Goal: Task Accomplishment & Management: Manage account settings

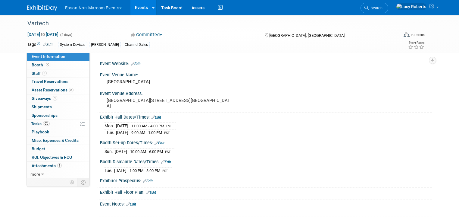
click at [74, 7] on button "Epson Non-Marcom Events" at bounding box center [96, 6] width 65 height 13
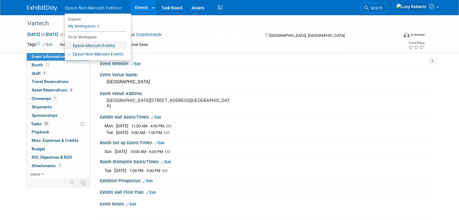
click at [92, 47] on link "Epson Marcom Events" at bounding box center [96, 45] width 62 height 8
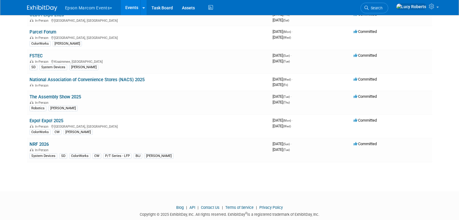
scroll to position [69, 0]
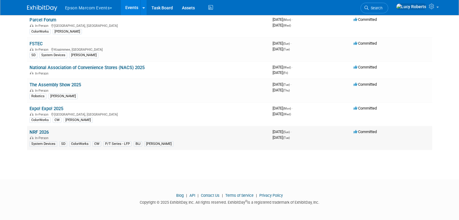
click at [30, 129] on link "NRF 2026" at bounding box center [39, 131] width 19 height 5
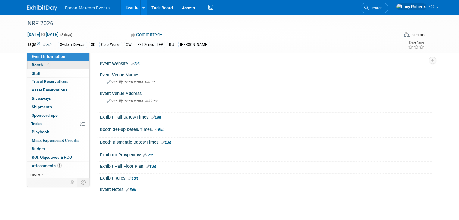
click at [46, 63] on link "Booth" at bounding box center [58, 65] width 63 height 8
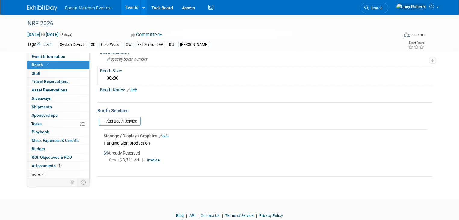
scroll to position [58, 0]
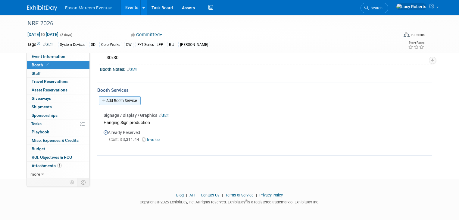
click at [112, 99] on link "Add Booth Service" at bounding box center [120, 100] width 42 height 9
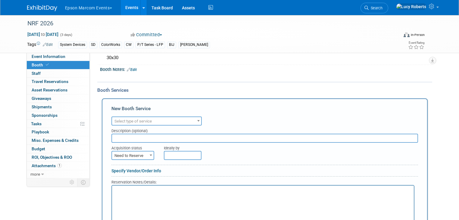
scroll to position [0, 0]
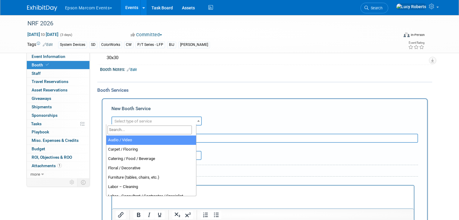
click at [179, 121] on span "Select type of service" at bounding box center [156, 121] width 89 height 8
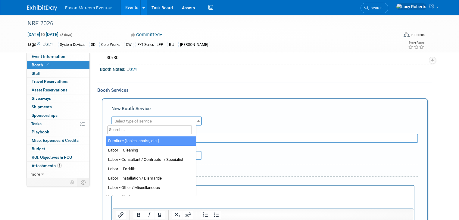
scroll to position [48, 0]
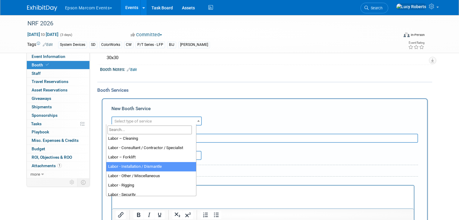
select select "11"
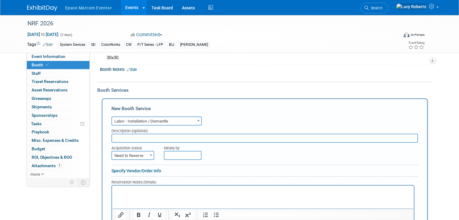
click at [42, 6] on img at bounding box center [42, 8] width 30 height 6
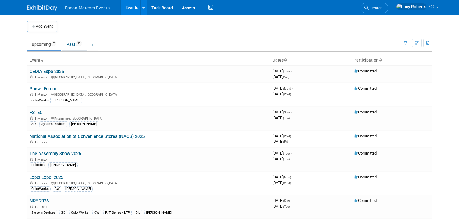
click at [76, 45] on span "35" at bounding box center [79, 43] width 7 height 5
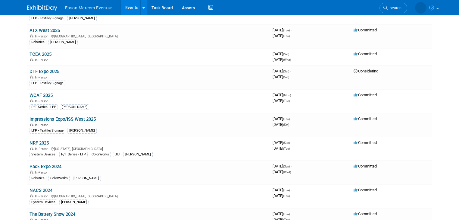
scroll to position [289, 0]
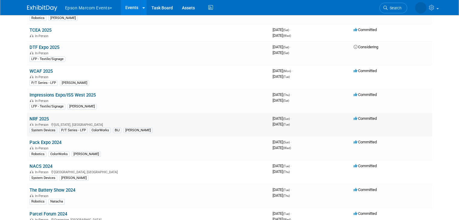
click at [54, 113] on td "NRF 2025 In-Person [US_STATE], [GEOGRAPHIC_DATA] System Devices P/T Series - LF…" at bounding box center [148, 125] width 243 height 24
click at [32, 116] on link "NRF 2025" at bounding box center [39, 118] width 19 height 5
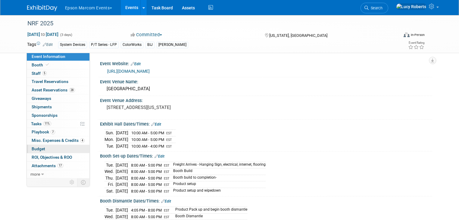
click at [56, 148] on link "Budget" at bounding box center [58, 149] width 63 height 8
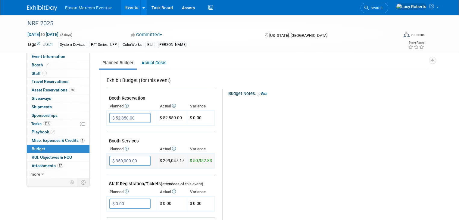
scroll to position [72, 0]
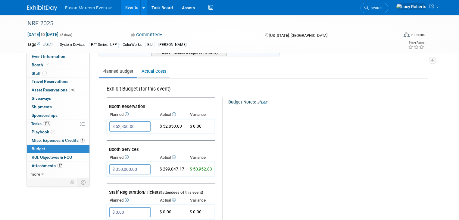
click at [139, 73] on link "Actual Costs" at bounding box center [154, 71] width 32 height 11
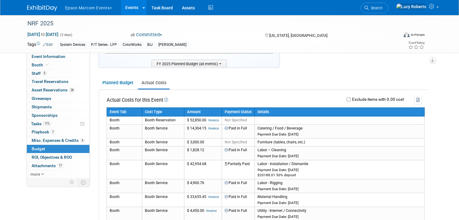
scroll to position [48, 0]
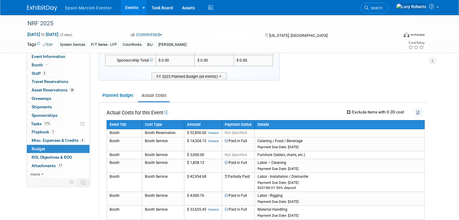
click at [351, 110] on input "Exclude items with 0.00 cost" at bounding box center [349, 112] width 4 height 4
checkbox input "true"
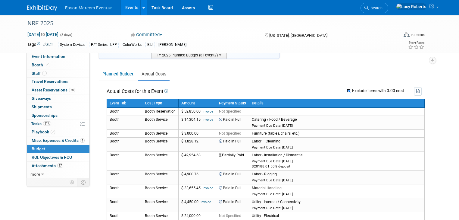
scroll to position [72, 0]
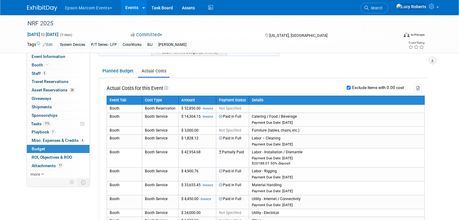
click at [434, 61] on icon "button" at bounding box center [432, 60] width 3 height 4
click at [331, 65] on ul "Planned Budget Actual Costs" at bounding box center [263, 71] width 329 height 13
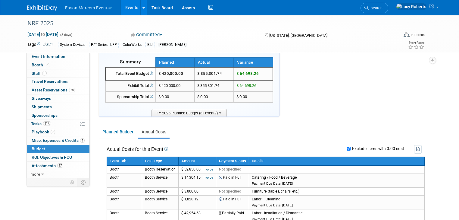
scroll to position [0, 0]
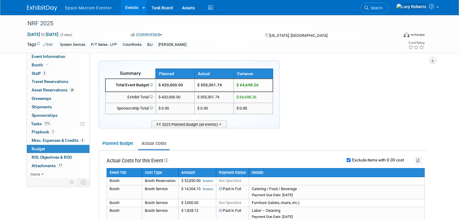
click at [434, 61] on icon "button" at bounding box center [432, 60] width 3 height 4
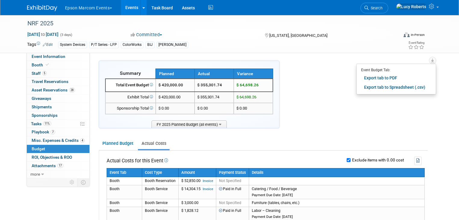
scroll to position [24, 0]
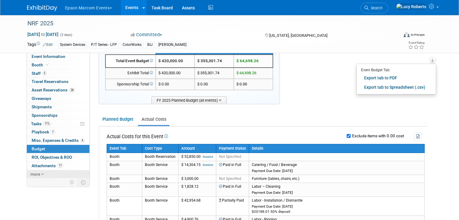
click at [33, 175] on span "more" at bounding box center [35, 173] width 10 height 5
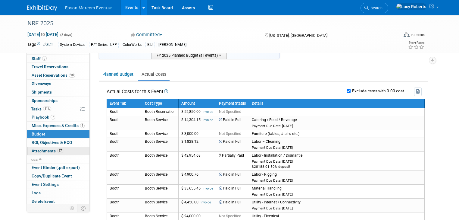
scroll to position [72, 0]
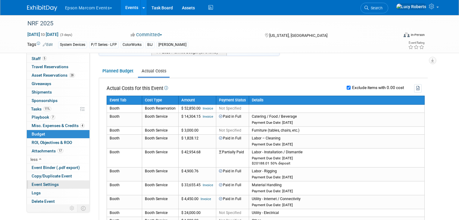
click at [45, 182] on span "Event Settings" at bounding box center [45, 184] width 27 height 5
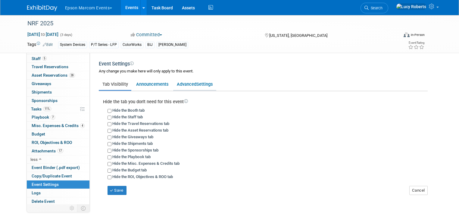
click at [183, 86] on link "Advanced Settings" at bounding box center [194, 83] width 43 height 11
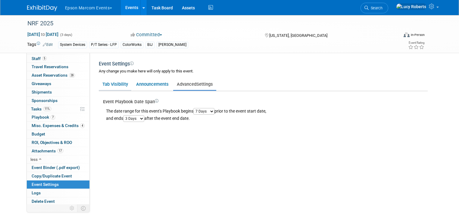
click at [101, 84] on link "Tab Visibility" at bounding box center [115, 83] width 33 height 11
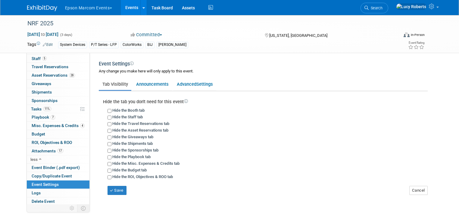
click at [90, 152] on div "Event Website: Edit https://nrfbigshow.nrf.com/ Event Venue Name: Javits Conven…" at bounding box center [261, 135] width 342 height 167
click at [36, 131] on span "Budget" at bounding box center [39, 133] width 14 height 5
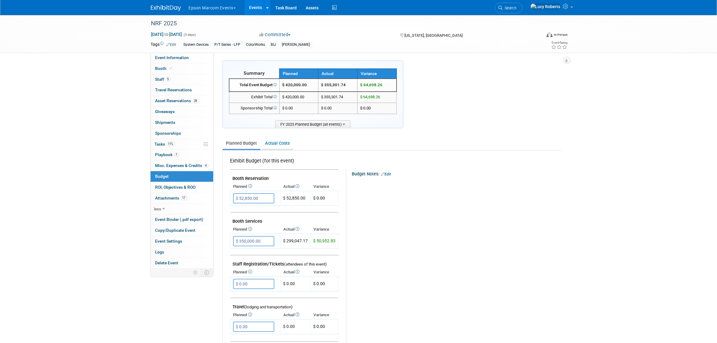
click at [280, 143] on link "Actual Costs" at bounding box center [278, 143] width 32 height 11
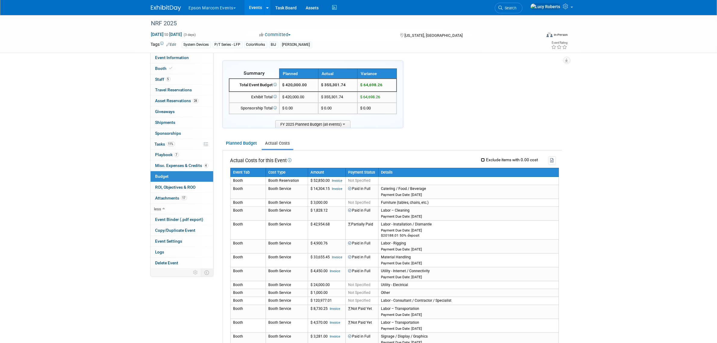
click at [459, 159] on input "Exclude items with 0.00 cost" at bounding box center [483, 160] width 4 height 4
checkbox input "true"
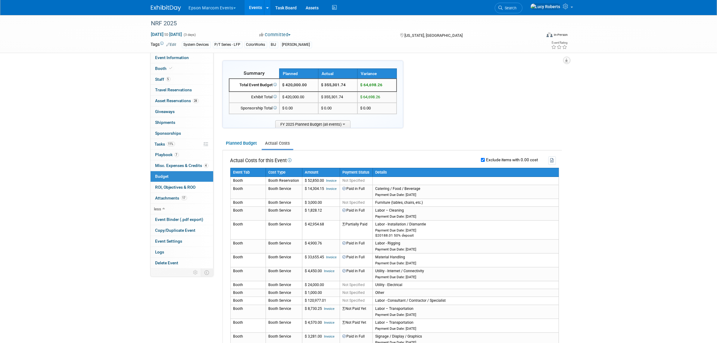
click at [459, 59] on icon "button" at bounding box center [566, 60] width 3 height 4
click at [459, 79] on link "Export tab to PDF" at bounding box center [530, 77] width 70 height 8
click at [459, 62] on button "button" at bounding box center [566, 60] width 7 height 7
click at [459, 87] on link "Export tab to Spreadsheet (.csv)" at bounding box center [530, 87] width 70 height 8
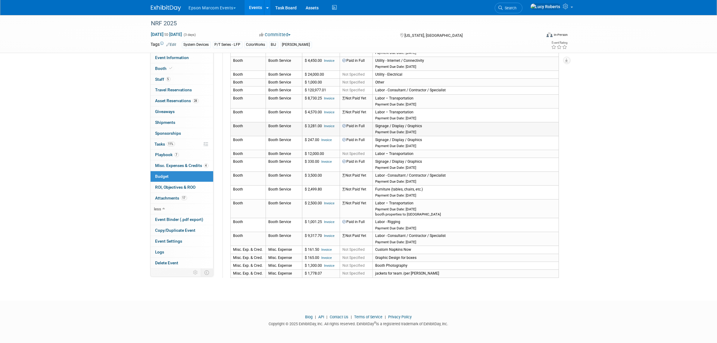
scroll to position [61, 0]
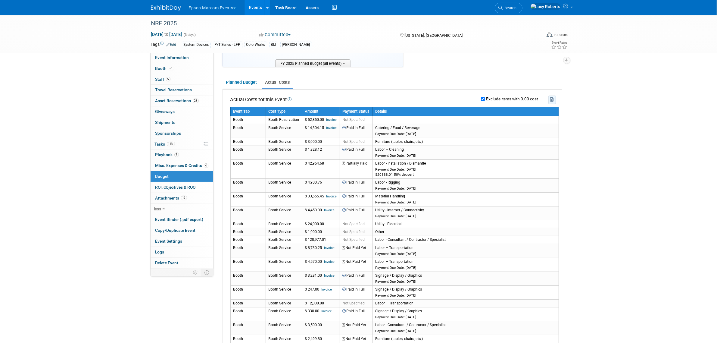
click at [459, 98] on icon "button" at bounding box center [553, 99] width 4 height 4
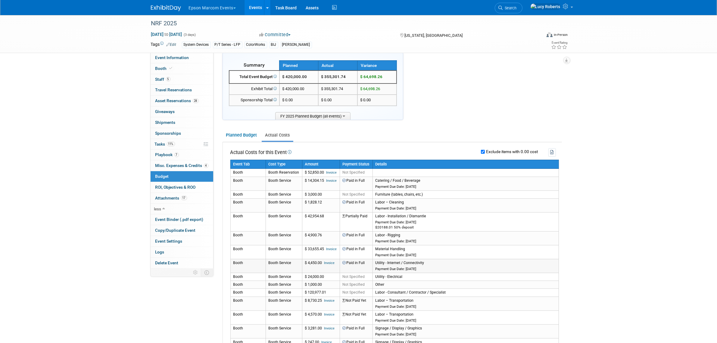
scroll to position [0, 0]
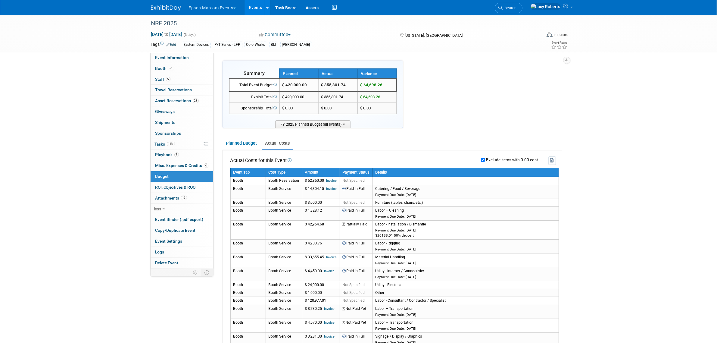
click at [459, 69] on div "Summary Planned Actual Variance X" at bounding box center [392, 274] width 339 height 427
click at [459, 8] on icon at bounding box center [566, 6] width 7 height 5
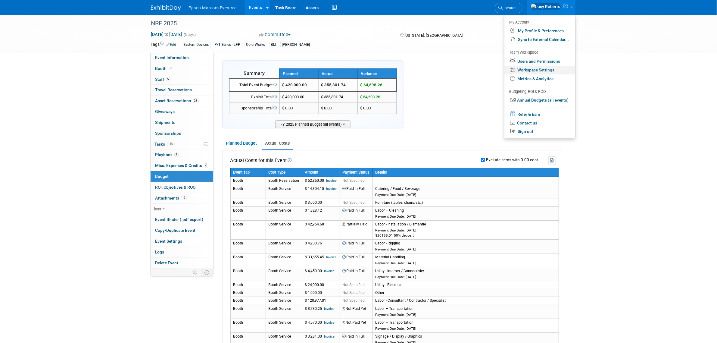
click at [459, 70] on link "Workspace Settings" at bounding box center [540, 70] width 71 height 9
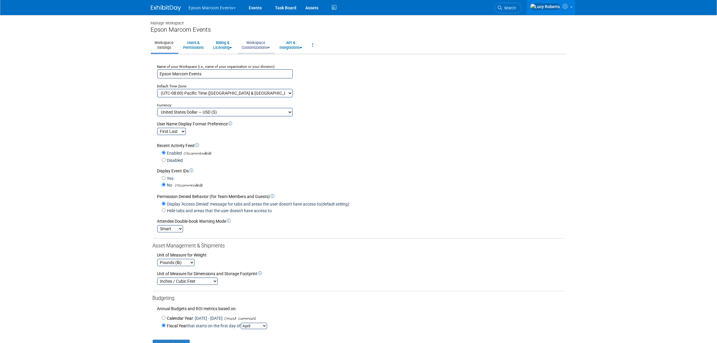
click at [251, 45] on link "Workspace Customizations" at bounding box center [256, 45] width 36 height 15
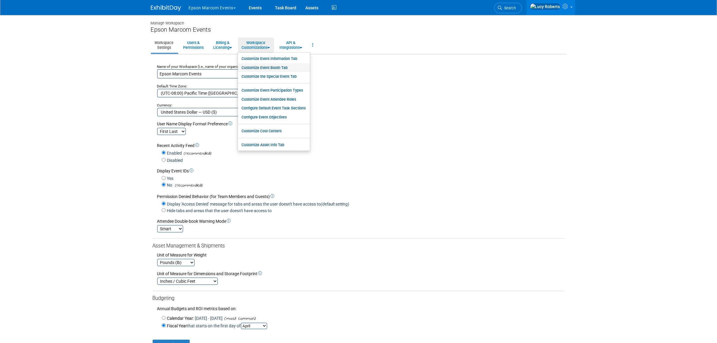
click at [282, 67] on link "Customize Event Booth Tab" at bounding box center [274, 67] width 72 height 9
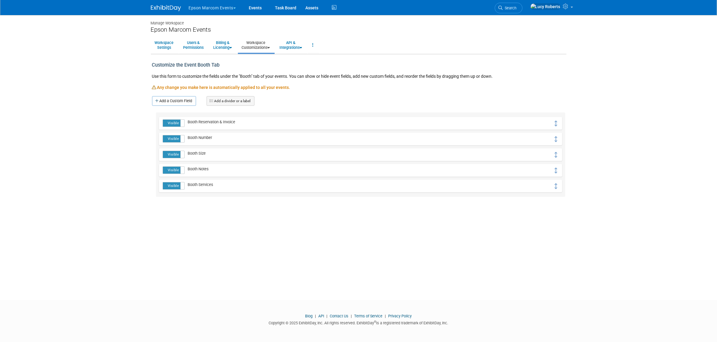
click at [266, 46] on link "Workspace Customizations" at bounding box center [256, 45] width 36 height 15
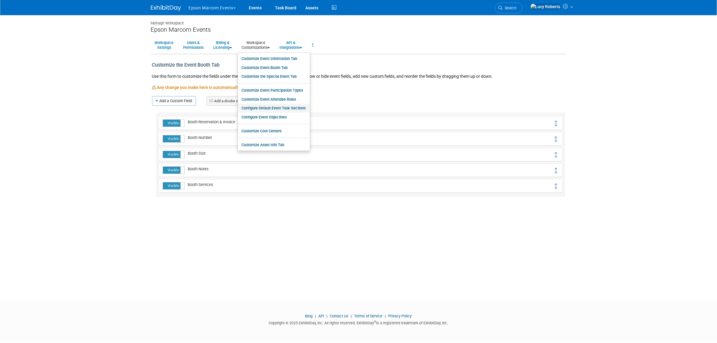
click at [283, 107] on link "Configure Default Event Task Sections" at bounding box center [274, 108] width 72 height 9
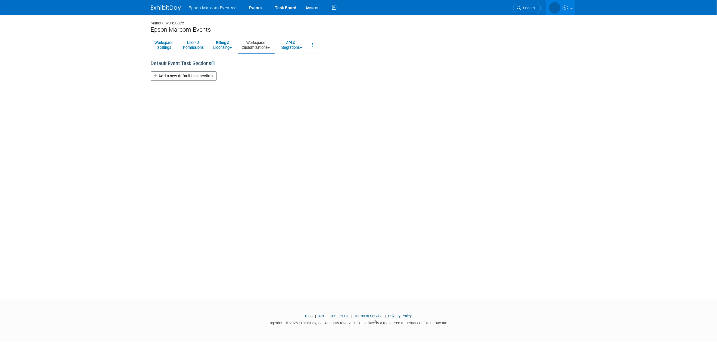
click at [263, 45] on link "Workspace Customizations" at bounding box center [256, 45] width 36 height 15
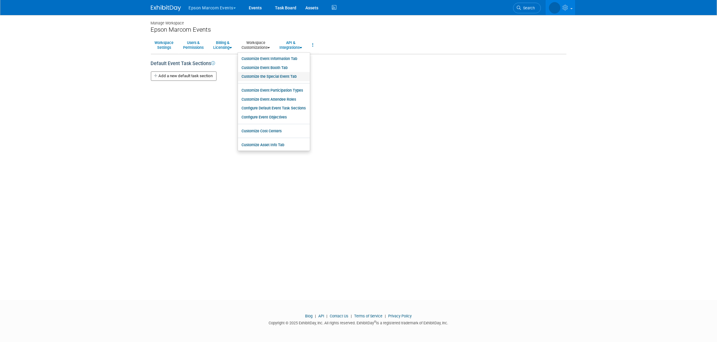
click at [267, 77] on link "Customize the Special Event Tab" at bounding box center [274, 76] width 72 height 9
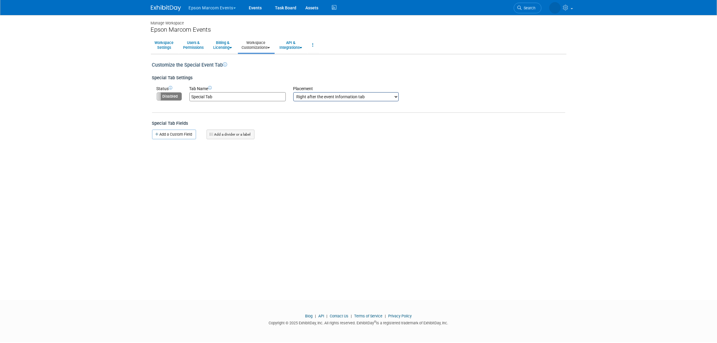
click at [261, 46] on link "Workspace Customizations" at bounding box center [256, 45] width 36 height 15
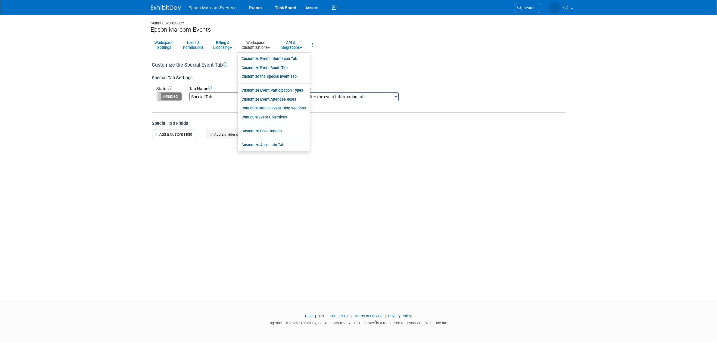
click at [169, 97] on label "Disabled" at bounding box center [169, 96] width 25 height 8
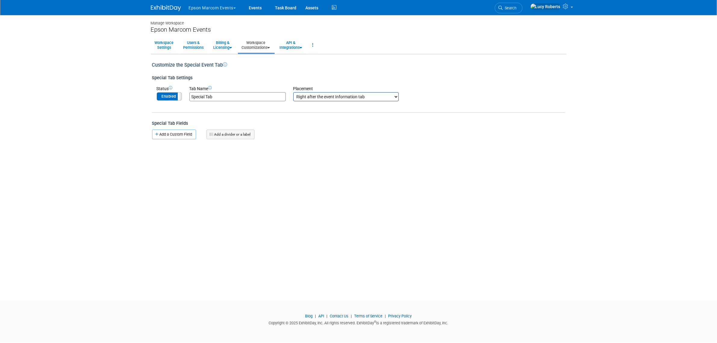
click at [227, 100] on input "Special Tab" at bounding box center [237, 96] width 96 height 9
click at [174, 95] on label "Enabled" at bounding box center [169, 96] width 25 height 8
click at [266, 44] on link "Workspace Customizations" at bounding box center [256, 45] width 36 height 15
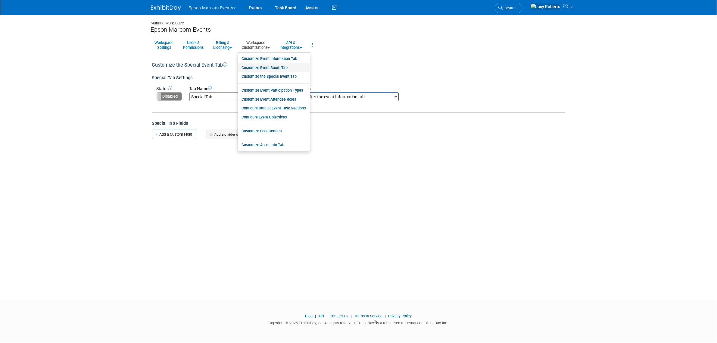
click at [274, 66] on link "Customize Event Booth Tab" at bounding box center [274, 67] width 72 height 9
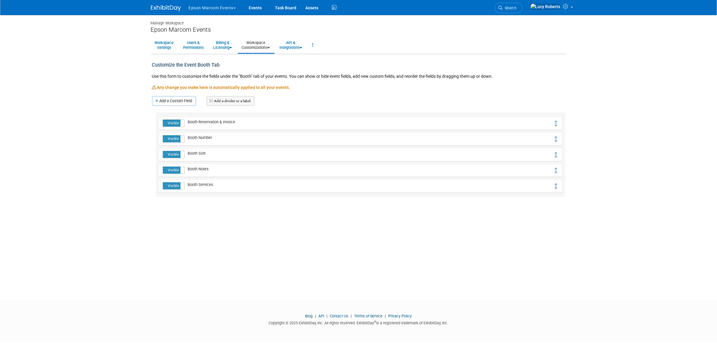
click at [257, 45] on link "Workspace Customizations" at bounding box center [256, 45] width 36 height 15
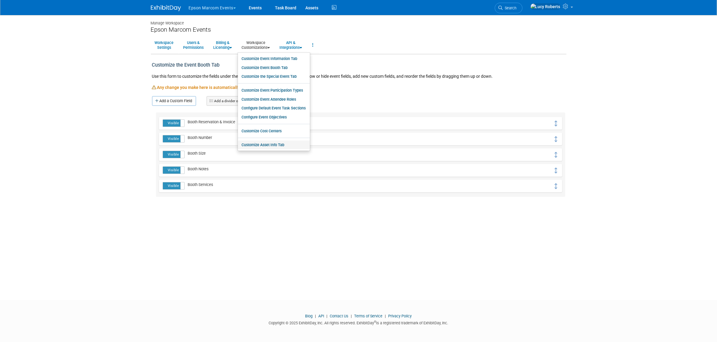
click at [291, 145] on link "Customize Asset Info Tab" at bounding box center [274, 144] width 72 height 9
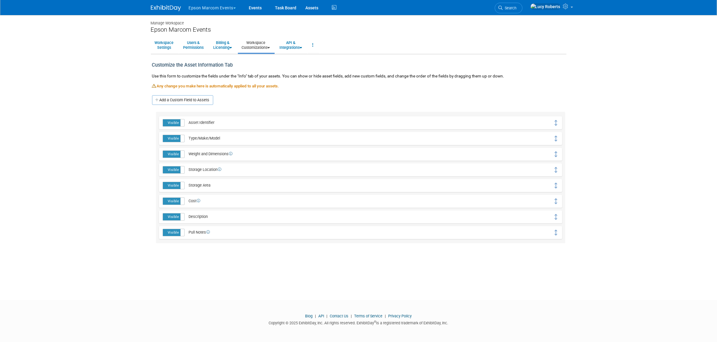
click at [270, 46] on icon at bounding box center [269, 48] width 2 height 4
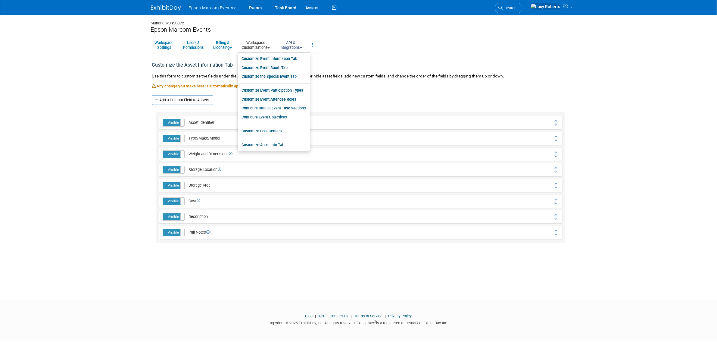
click at [292, 47] on link "API & Integrations" at bounding box center [291, 45] width 30 height 15
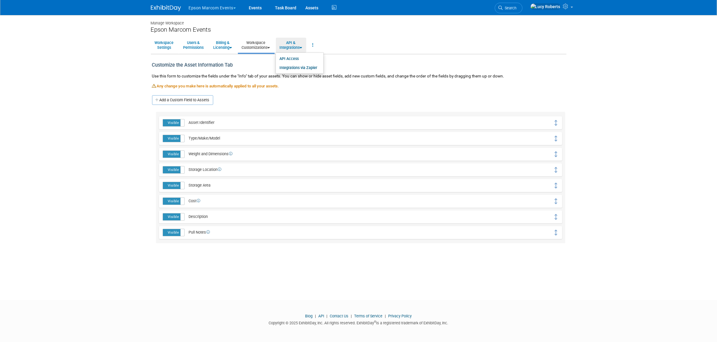
click at [252, 48] on link "Workspace Customizations" at bounding box center [256, 45] width 36 height 15
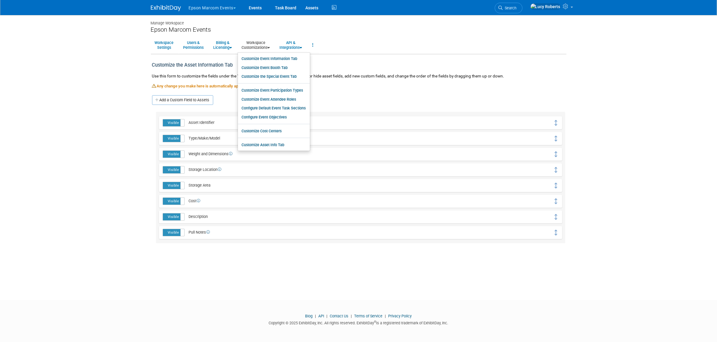
click at [335, 102] on div "Add a Custom Field to Assets" at bounding box center [358, 100] width 413 height 10
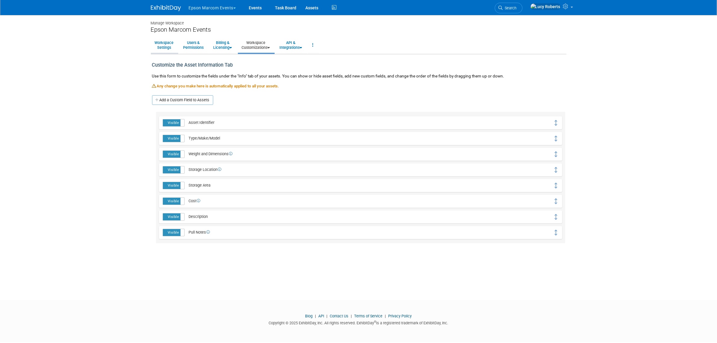
click at [164, 45] on link "Workspace Settings" at bounding box center [164, 45] width 27 height 15
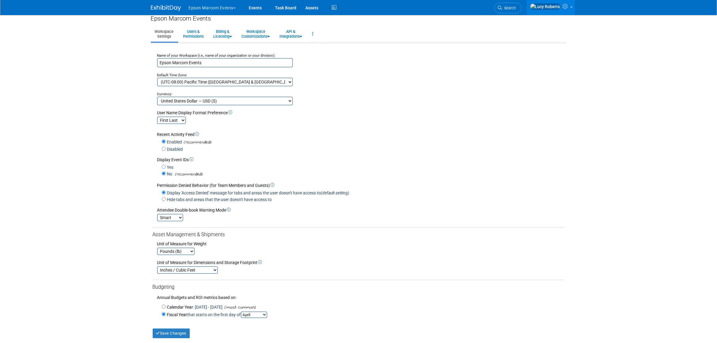
scroll to position [1, 0]
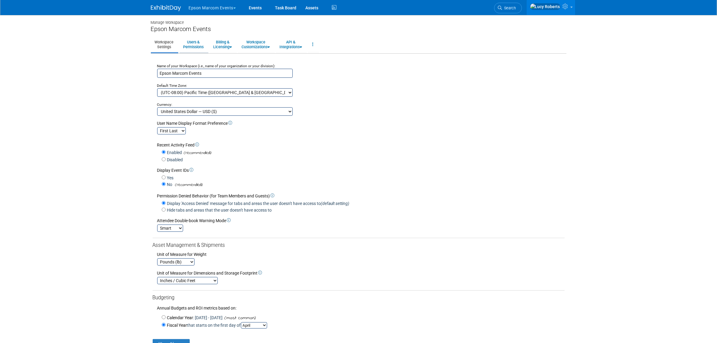
click at [198, 47] on link "Users & Permissions" at bounding box center [194, 44] width 28 height 15
